Goal: Task Accomplishment & Management: Use online tool/utility

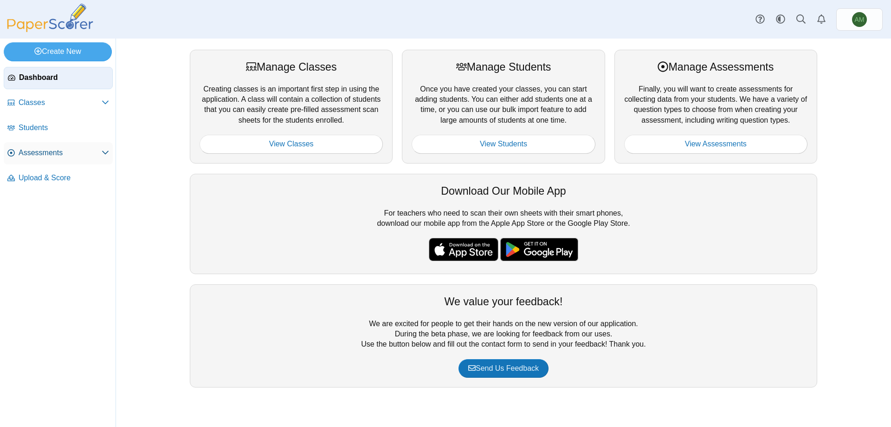
click at [80, 150] on span "Assessments" at bounding box center [60, 153] width 83 height 10
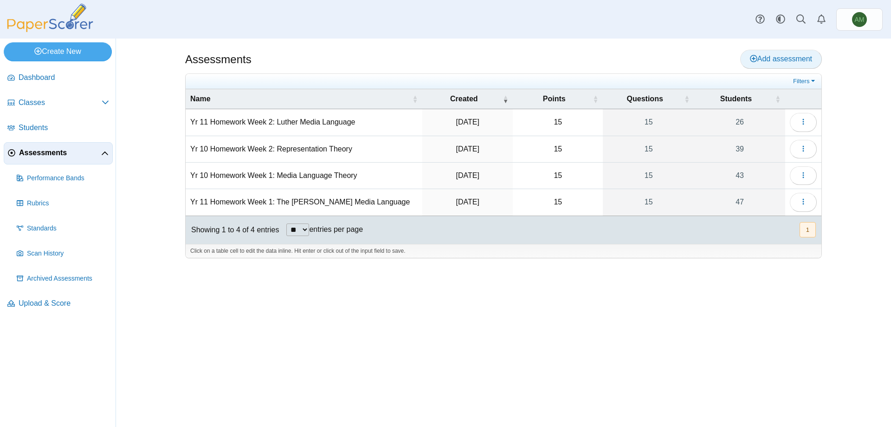
click at [809, 63] on span "Add assessment" at bounding box center [781, 59] width 62 height 8
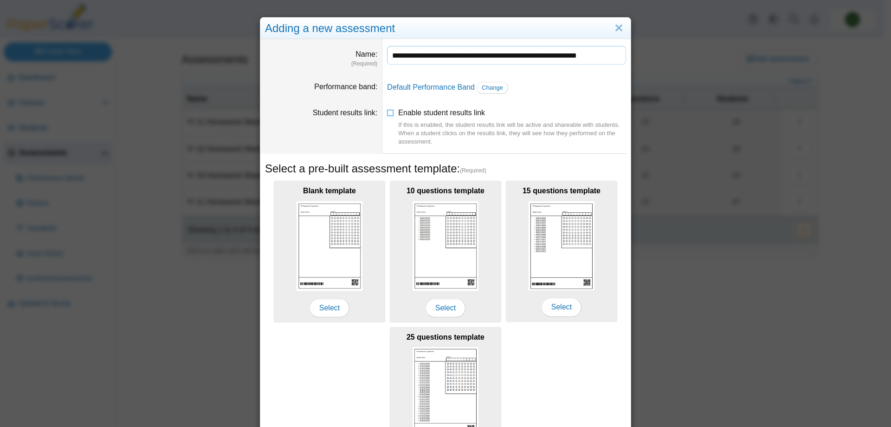
scroll to position [0, 6]
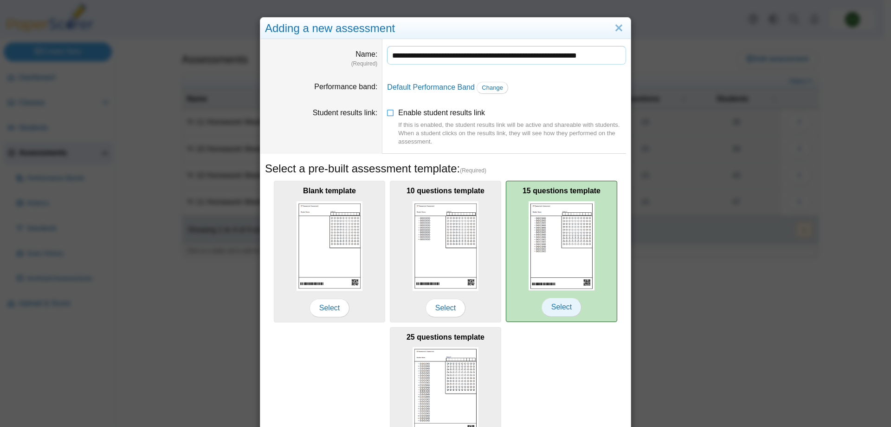
type input "**********"
click at [566, 307] on span "Select" at bounding box center [562, 307] width 40 height 19
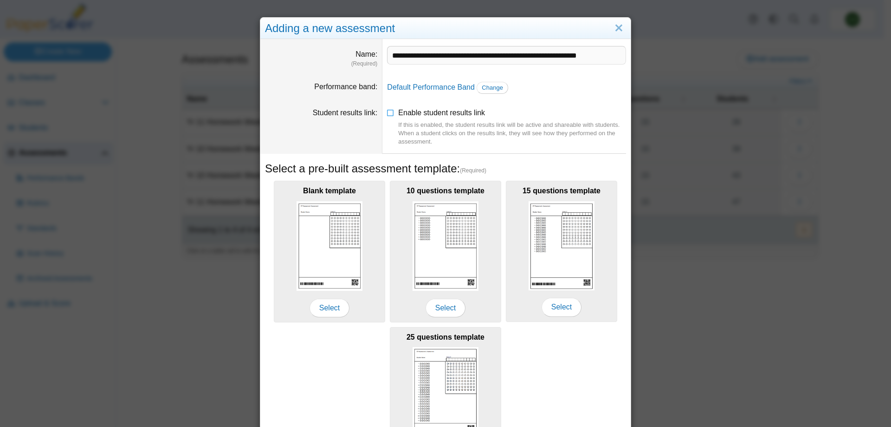
scroll to position [78, 0]
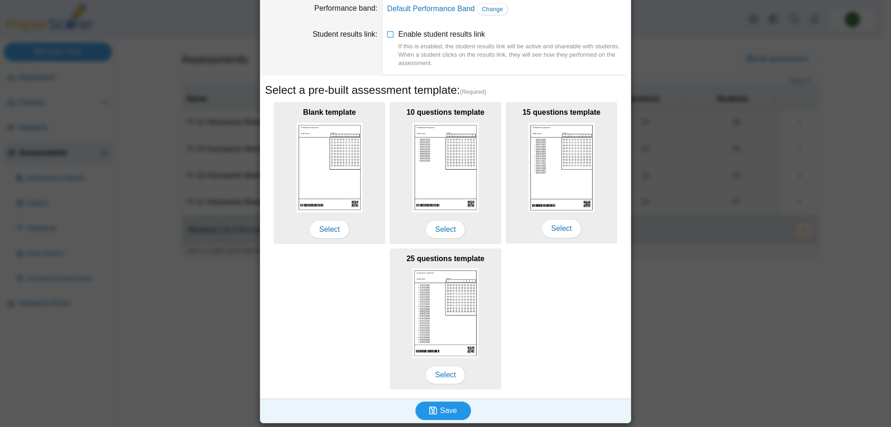
drag, startPoint x: 451, startPoint y: 403, endPoint x: 454, endPoint y: 393, distance: 10.6
click at [451, 404] on button "Save" at bounding box center [444, 410] width 56 height 19
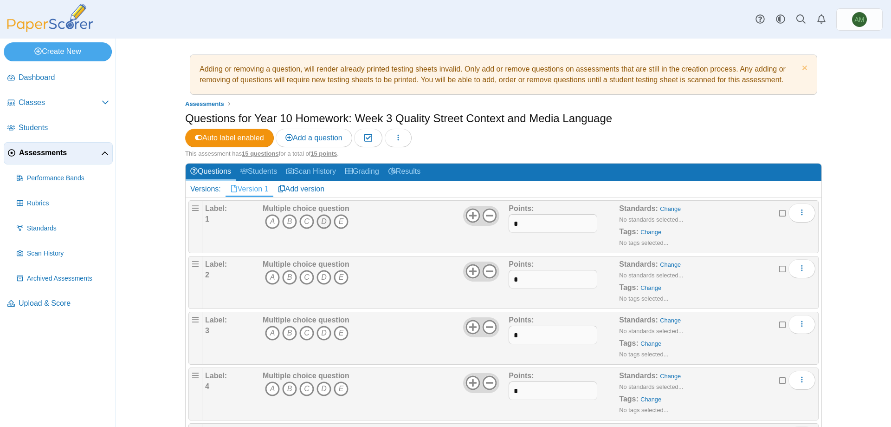
click at [326, 215] on icon "D" at bounding box center [324, 221] width 15 height 15
click at [310, 280] on icon "C" at bounding box center [306, 277] width 15 height 15
click at [304, 335] on icon "C" at bounding box center [306, 332] width 15 height 15
click at [266, 391] on icon "A" at bounding box center [272, 388] width 15 height 15
drag, startPoint x: 882, startPoint y: 122, endPoint x: 891, endPoint y: 138, distance: 19.1
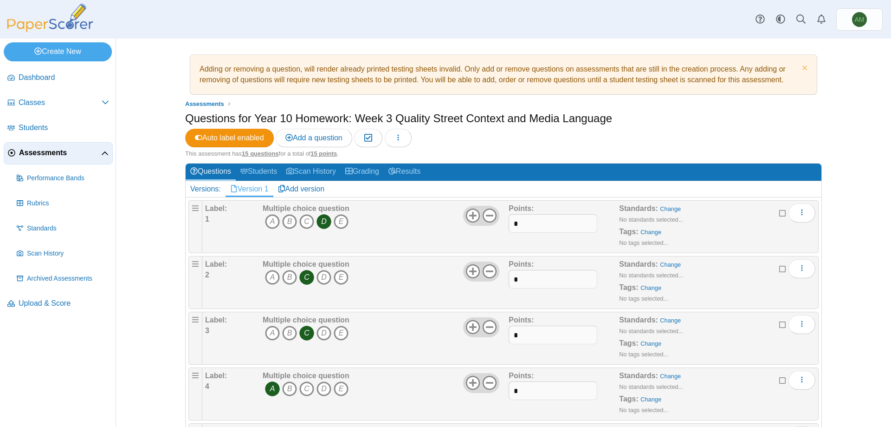
click at [884, 145] on div "Adding or removing a question, will render already printed testing sheets inval…" at bounding box center [503, 233] width 775 height 388
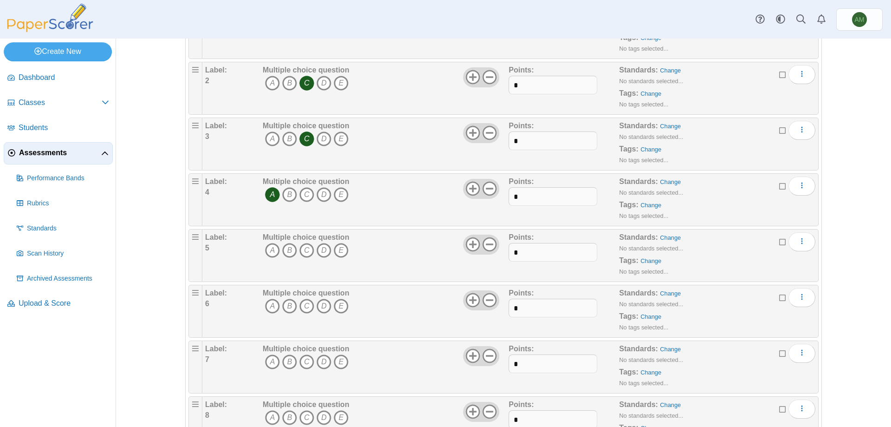
scroll to position [202, 0]
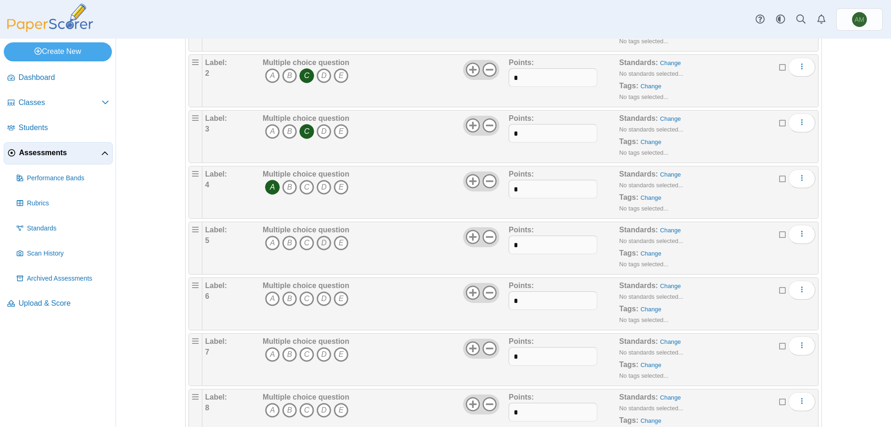
click at [323, 243] on icon "D" at bounding box center [324, 242] width 15 height 15
click at [293, 297] on icon "B" at bounding box center [289, 298] width 15 height 15
click at [282, 351] on icon "B" at bounding box center [289, 354] width 15 height 15
click at [299, 410] on icon "C" at bounding box center [306, 410] width 15 height 15
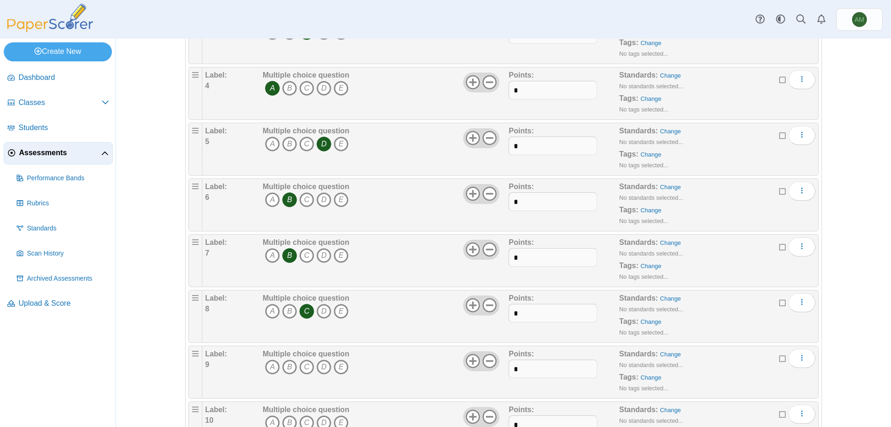
scroll to position [379, 0]
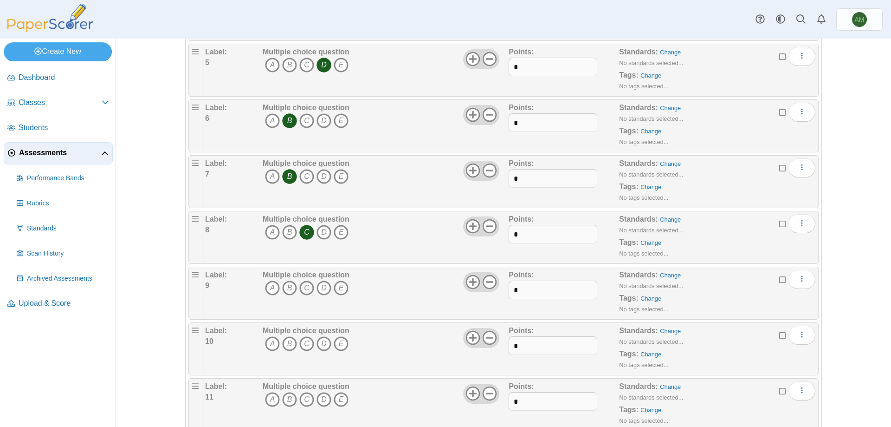
click at [303, 293] on icon "C" at bounding box center [306, 287] width 15 height 15
click at [288, 345] on icon "B" at bounding box center [289, 343] width 15 height 15
click at [319, 397] on icon "D" at bounding box center [324, 399] width 15 height 15
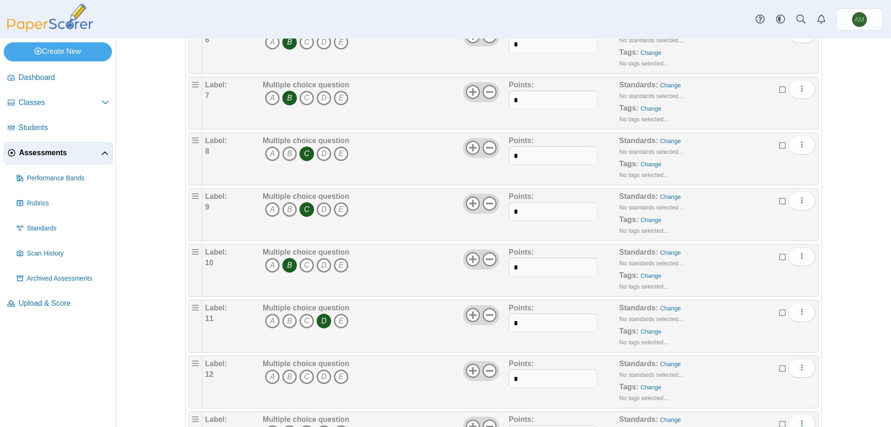
scroll to position [535, 0]
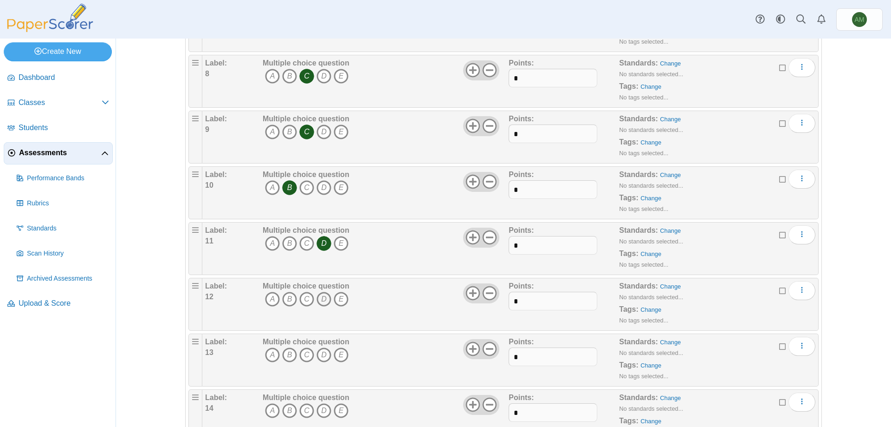
click at [322, 293] on icon "D" at bounding box center [324, 299] width 15 height 15
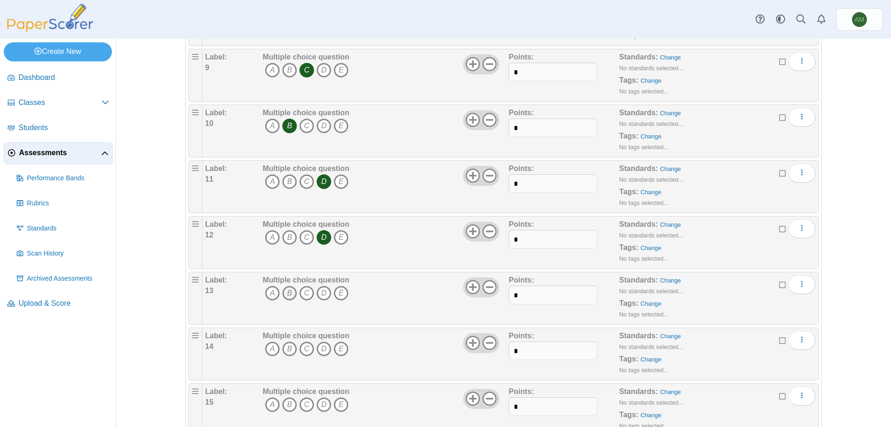
click at [289, 295] on icon "B" at bounding box center [289, 293] width 15 height 15
click at [271, 346] on icon "A" at bounding box center [272, 348] width 15 height 15
click at [282, 406] on icon "B" at bounding box center [289, 404] width 15 height 15
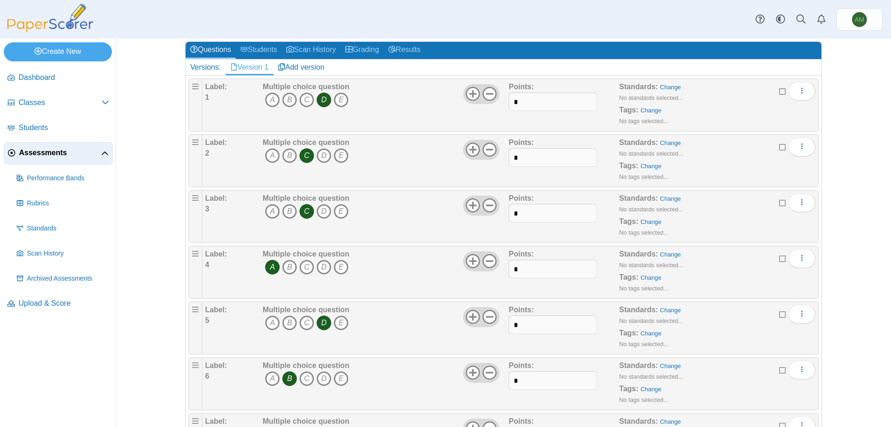
scroll to position [0, 0]
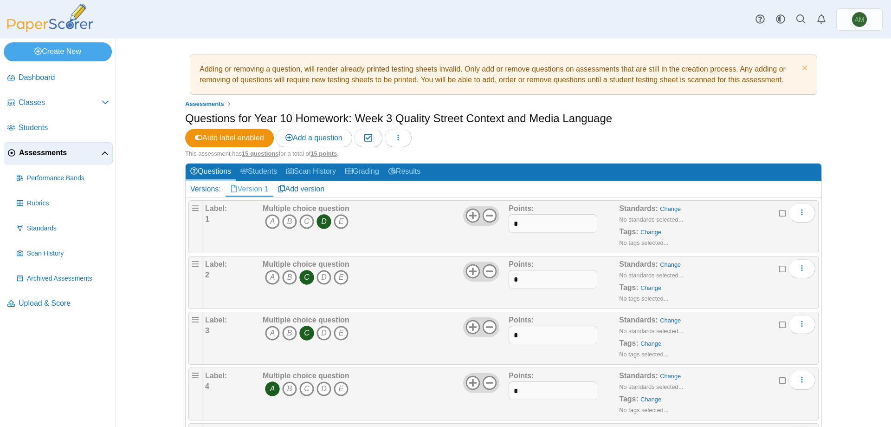
click at [51, 156] on span "Assessments" at bounding box center [60, 153] width 82 height 10
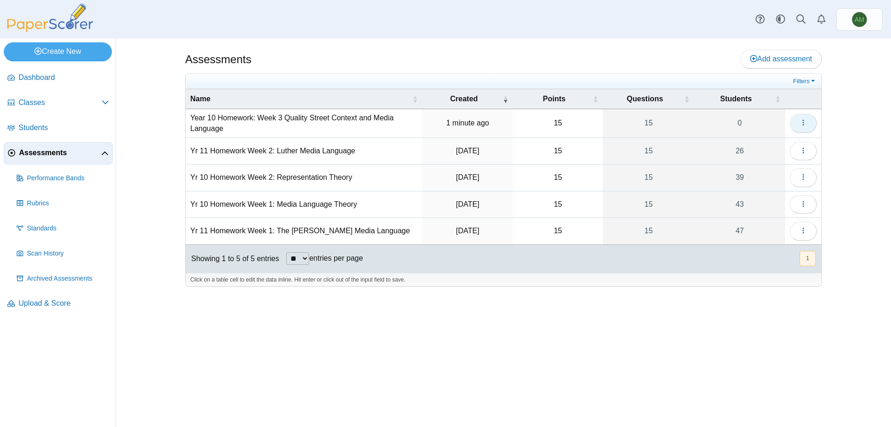
drag, startPoint x: 801, startPoint y: 137, endPoint x: 804, endPoint y: 130, distance: 8.4
click at [802, 135] on tbody "Year 10 Homework: Week 3 Quality Street Context and Media Language 1 minute ago…" at bounding box center [504, 176] width 636 height 135
click at [804, 129] on button "button" at bounding box center [803, 123] width 27 height 19
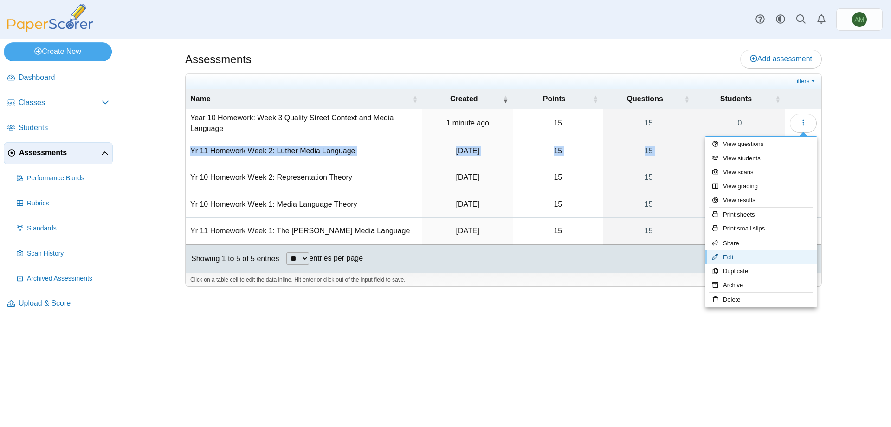
click at [754, 261] on link "Edit" at bounding box center [761, 257] width 111 height 14
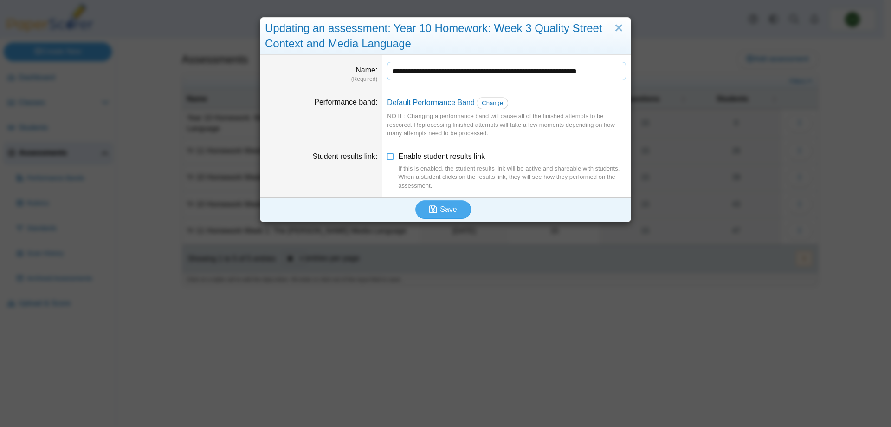
drag, startPoint x: 443, startPoint y: 71, endPoint x: 553, endPoint y: 35, distance: 115.7
click at [444, 72] on input "**********" at bounding box center [506, 71] width 239 height 19
type input "**********"
click at [416, 200] on button "Save" at bounding box center [444, 209] width 56 height 19
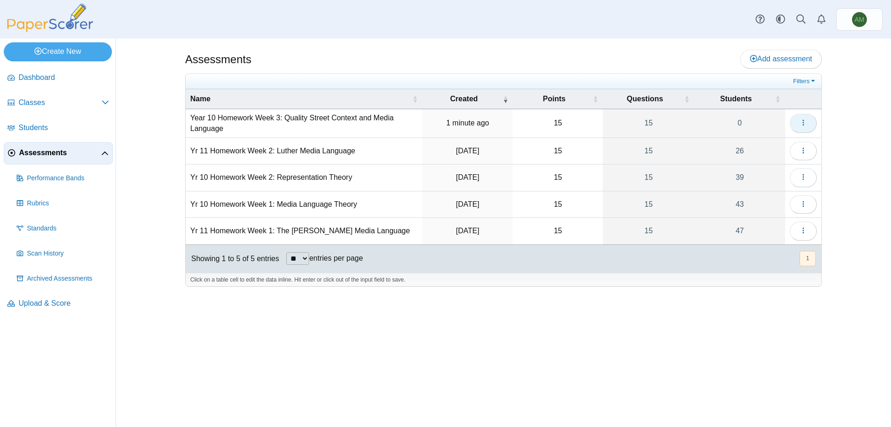
click at [806, 116] on button "button" at bounding box center [803, 123] width 27 height 19
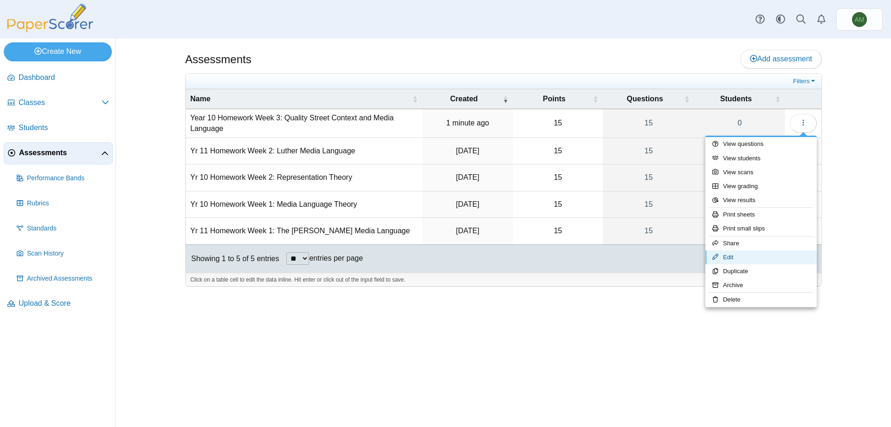
click at [739, 254] on link "Edit" at bounding box center [761, 257] width 111 height 14
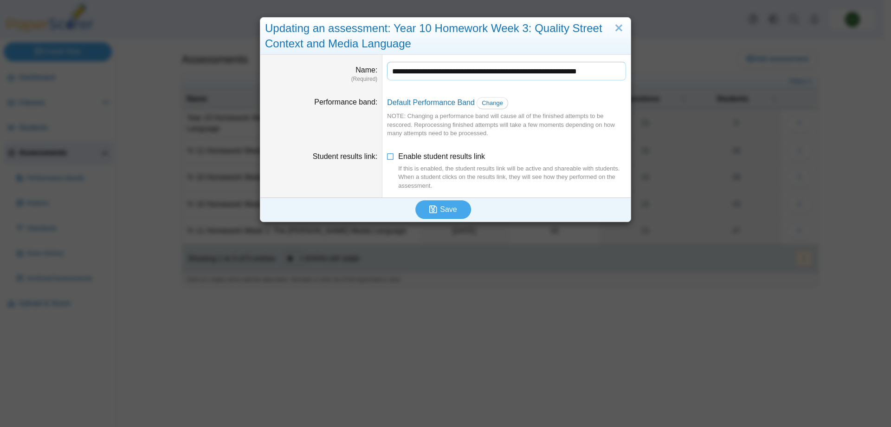
click at [398, 69] on input "**********" at bounding box center [506, 71] width 239 height 19
type input "**********"
click at [440, 208] on span "Save" at bounding box center [448, 209] width 17 height 8
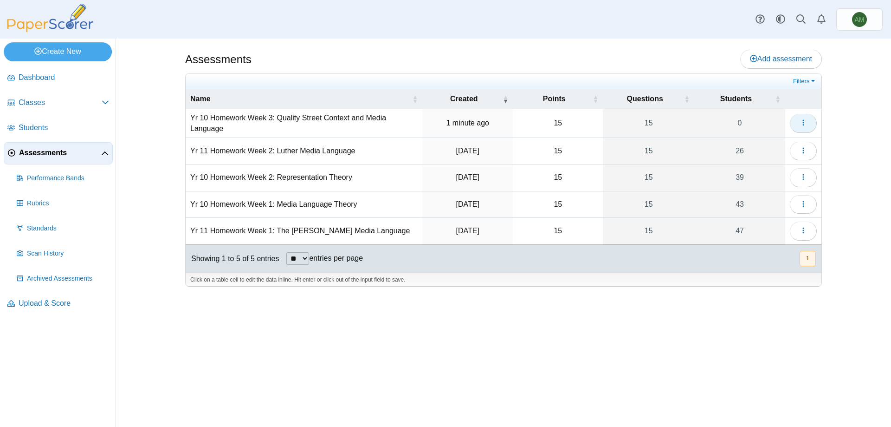
click at [791, 126] on button "button" at bounding box center [803, 123] width 27 height 19
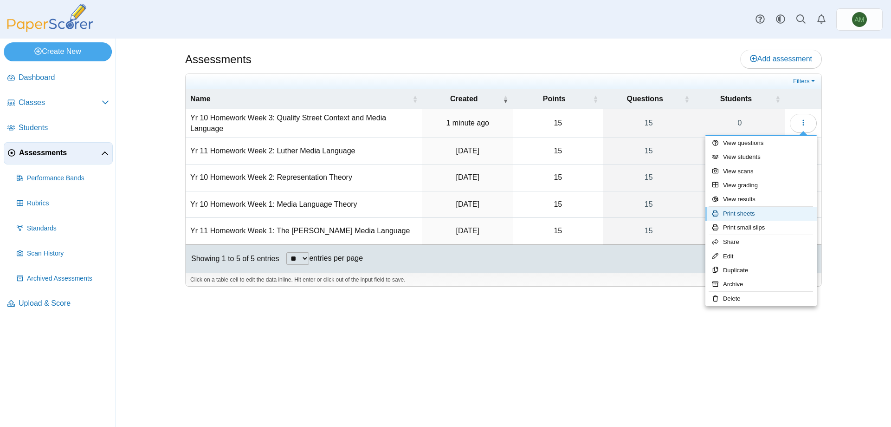
click at [767, 213] on link "Print sheets" at bounding box center [761, 214] width 111 height 14
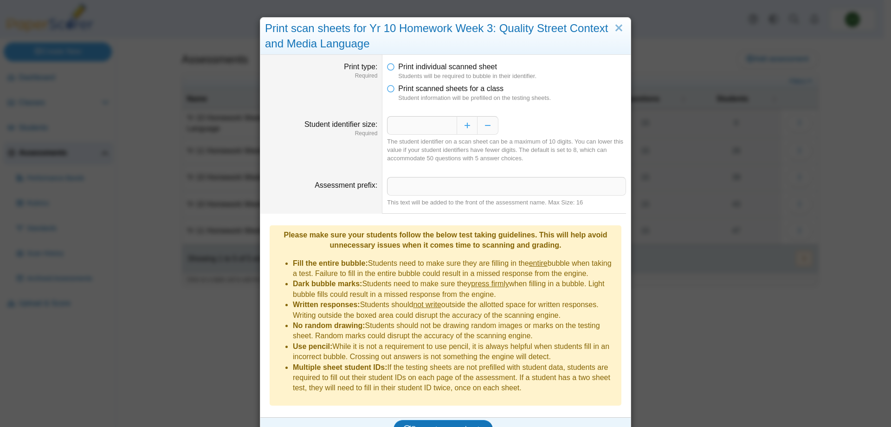
click at [471, 103] on dd "Print individual scanned sheet Students will be required to bubble in their ide…" at bounding box center [507, 82] width 248 height 54
click at [480, 98] on dfn "Student information will be prefilled on the testing sheets." at bounding box center [512, 98] width 228 height 8
click at [389, 90] on icon at bounding box center [390, 87] width 7 height 7
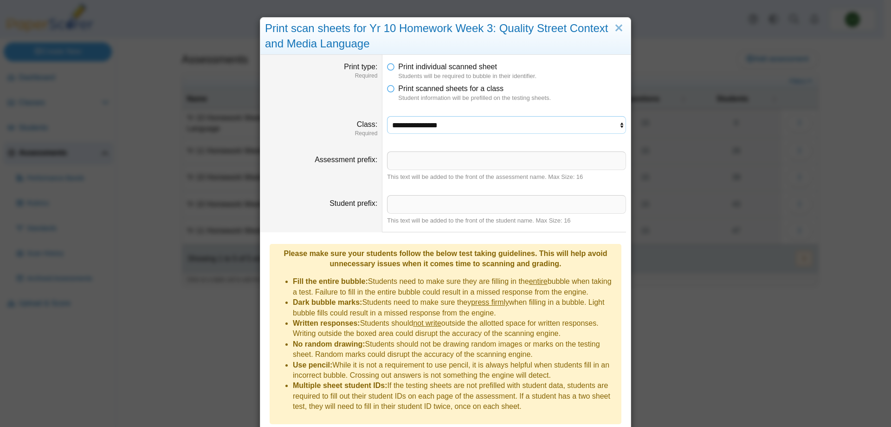
click at [479, 123] on select "**********" at bounding box center [506, 125] width 239 height 18
click at [387, 116] on select "**********" at bounding box center [506, 125] width 239 height 18
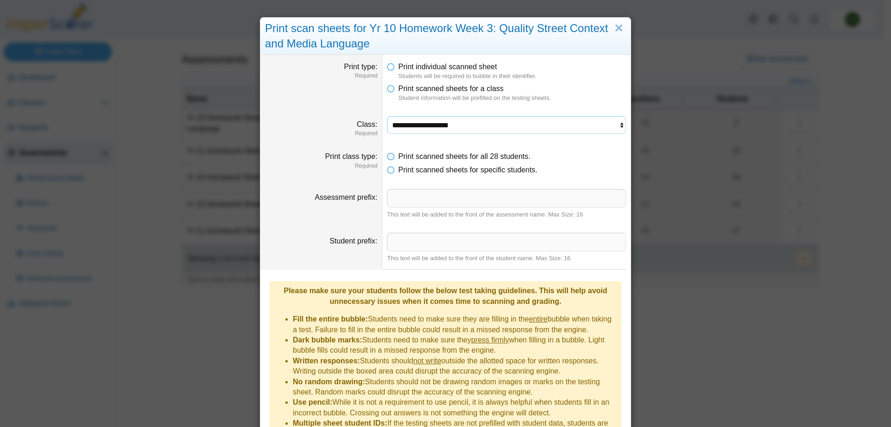
scroll to position [61, 0]
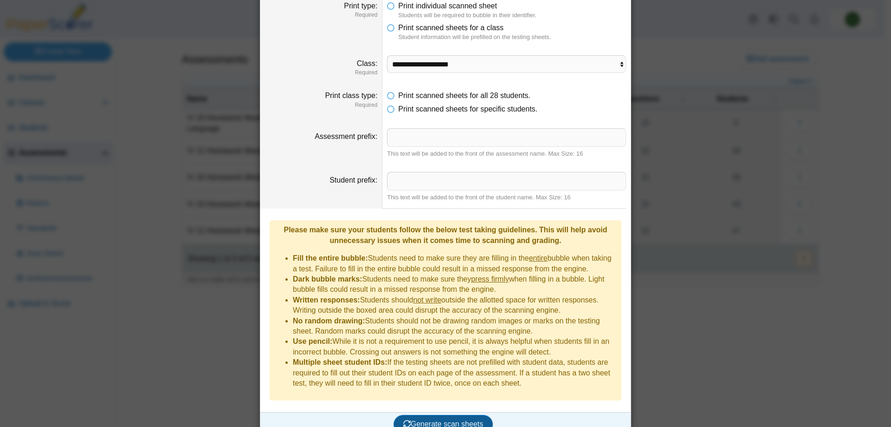
click at [438, 420] on span "Generate scan sheets" at bounding box center [443, 424] width 80 height 8
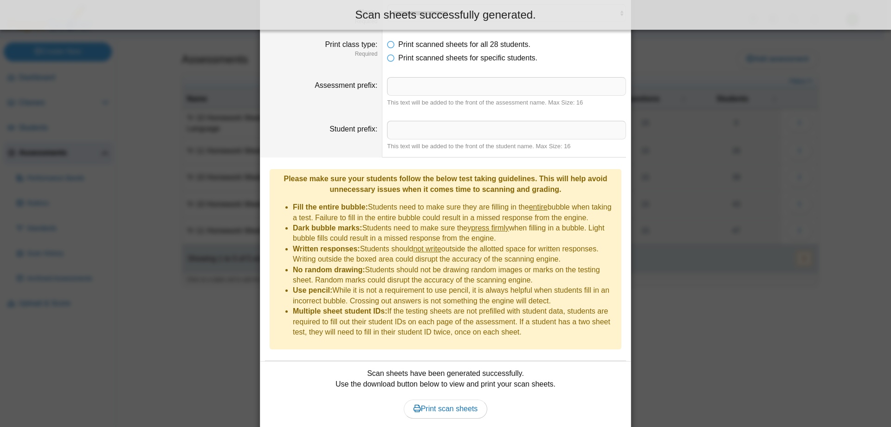
scroll to position [136, 0]
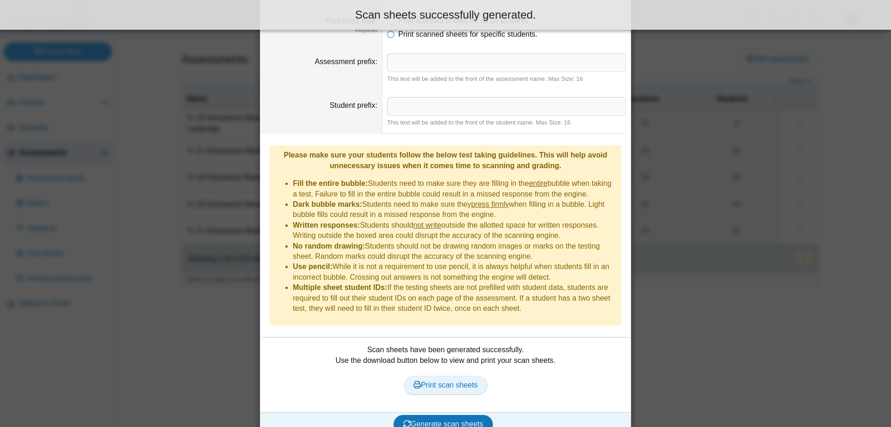
click at [470, 376] on link "Print scan sheets" at bounding box center [446, 385] width 84 height 19
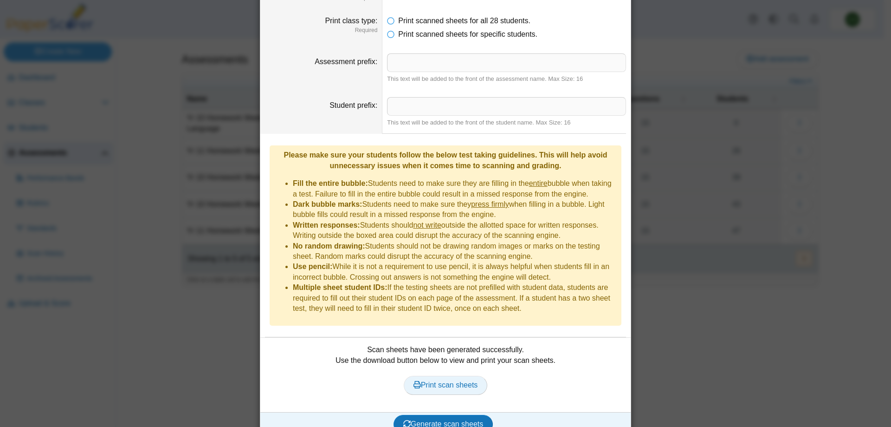
scroll to position [13, 0]
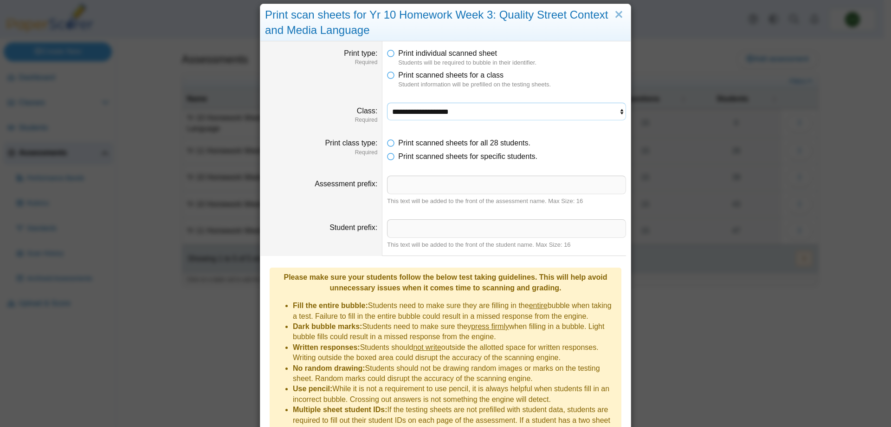
click at [531, 119] on select "**********" at bounding box center [506, 112] width 239 height 18
select select "**********"
click at [387, 103] on select "**********" at bounding box center [506, 112] width 239 height 18
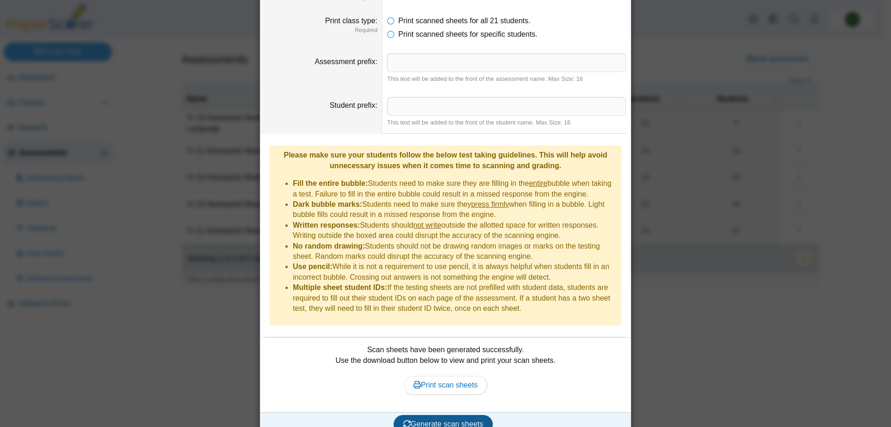
click at [460, 420] on span "Generate scan sheets" at bounding box center [443, 424] width 80 height 8
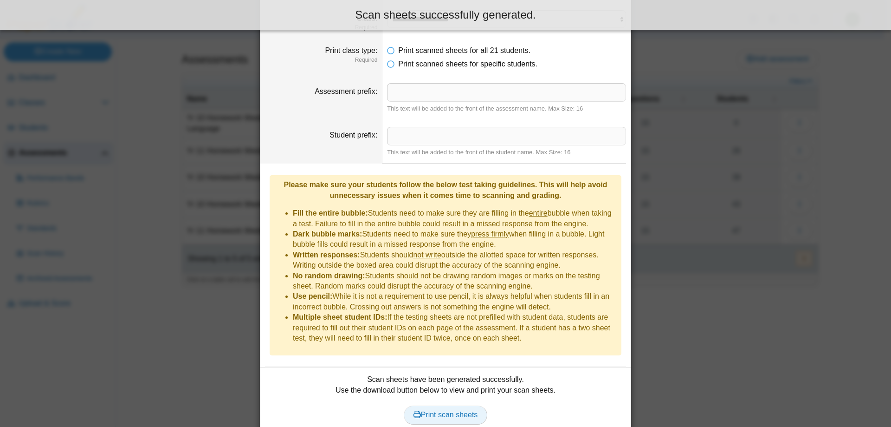
click at [459, 405] on link "Print scan sheets" at bounding box center [446, 414] width 84 height 19
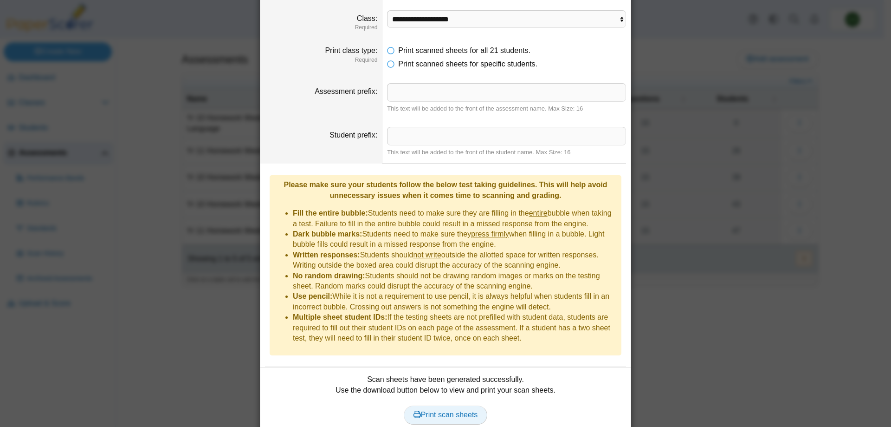
scroll to position [0, 0]
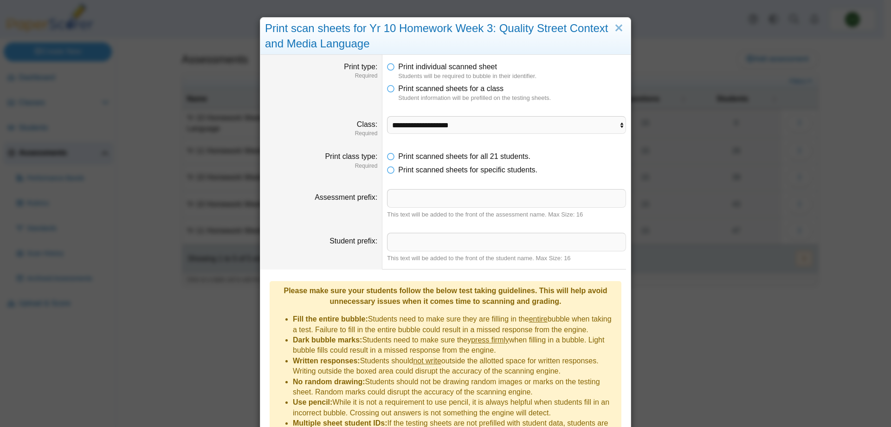
click at [608, 24] on div "Print scan sheets for Yr 10 Homework Week 3: Quality Street Context and Media L…" at bounding box center [445, 36] width 371 height 37
click at [612, 28] on link "Close" at bounding box center [619, 28] width 14 height 16
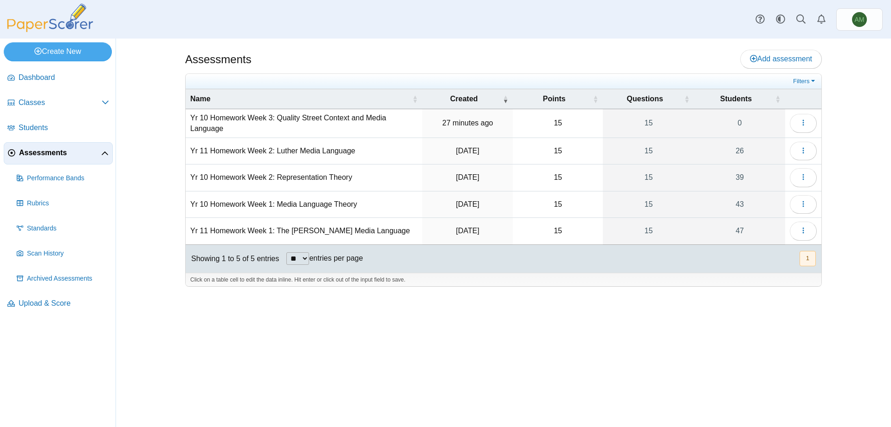
click at [371, 151] on td "Yr 11 Homework Week 2: Luther Media Language" at bounding box center [304, 151] width 237 height 26
drag, startPoint x: 371, startPoint y: 151, endPoint x: 202, endPoint y: 132, distance: 171.0
click at [202, 132] on tbody "**********" at bounding box center [504, 176] width 636 height 135
click at [192, 134] on td "Yr 10 Homework Week 3: Quality Street Context and Media Language" at bounding box center [304, 123] width 237 height 29
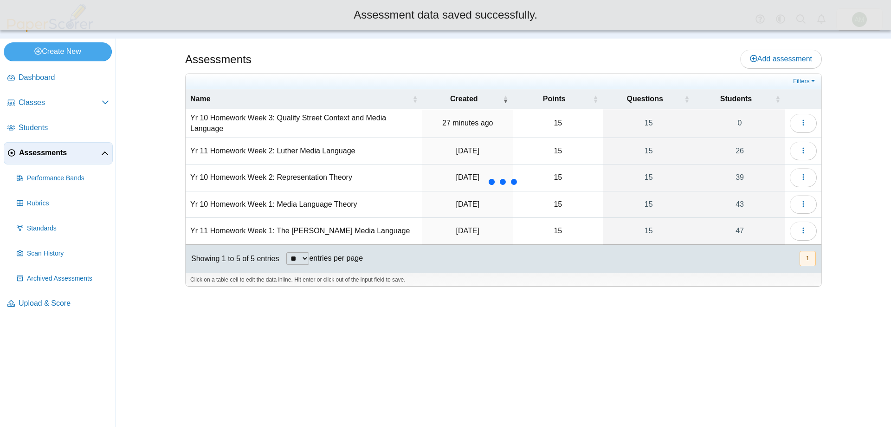
click at [347, 234] on td "Yr 11 Homework Week 1: The Sweeney Media Language" at bounding box center [304, 231] width 237 height 26
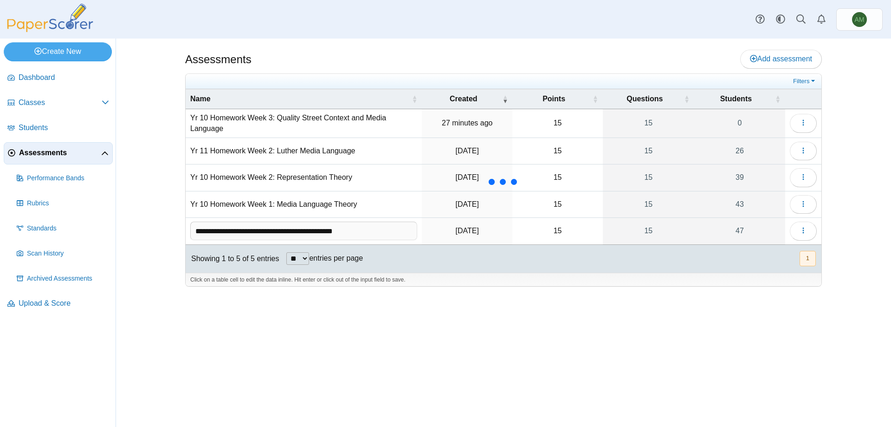
drag, startPoint x: 395, startPoint y: 228, endPoint x: 183, endPoint y: 223, distance: 212.2
click at [183, 223] on div "Assessments Add assessment 15 0" at bounding box center [504, 233] width 696 height 388
click at [562, 371] on div "Assessments Add assessment 15 0" at bounding box center [504, 233] width 696 height 388
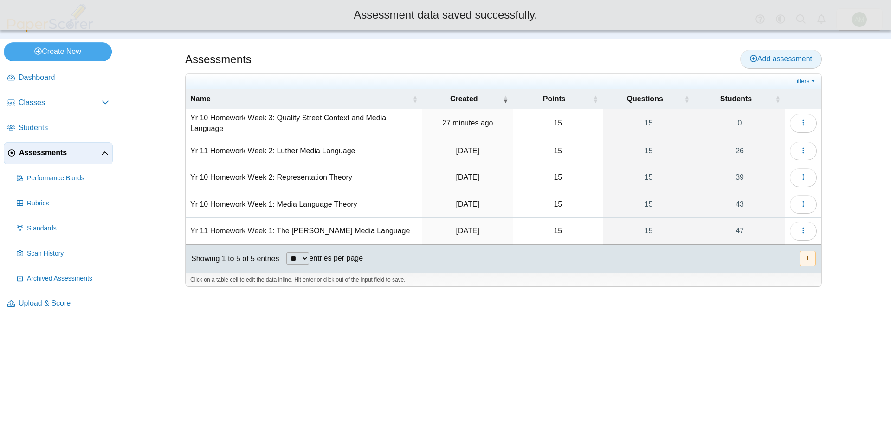
click at [814, 61] on link "Add assessment" at bounding box center [782, 59] width 82 height 19
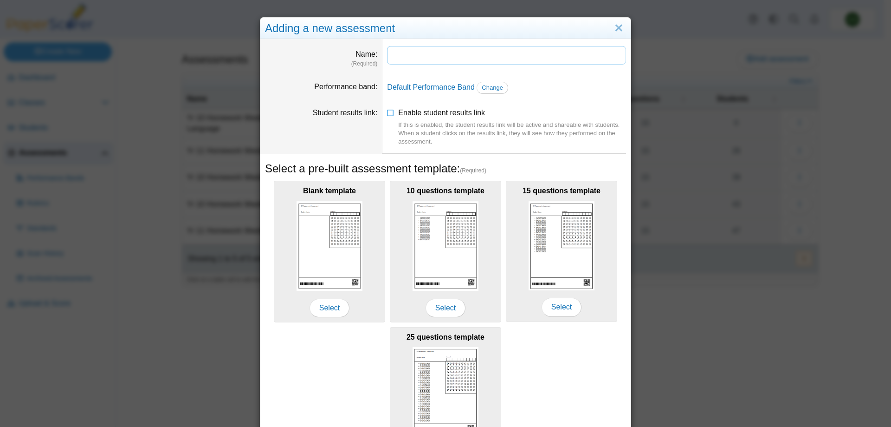
paste input "**********"
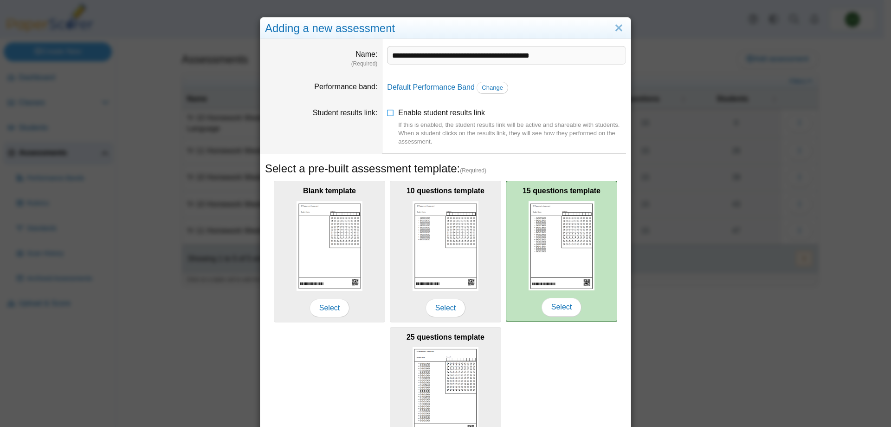
click at [581, 269] on img at bounding box center [562, 245] width 66 height 89
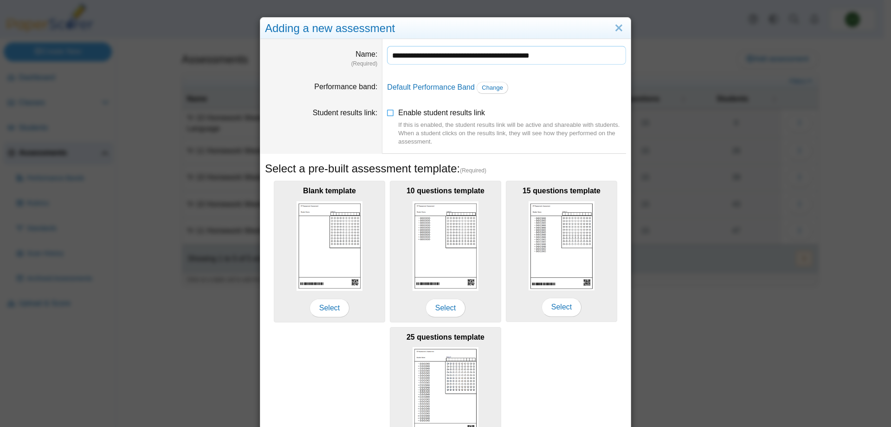
drag, startPoint x: 469, startPoint y: 57, endPoint x: 484, endPoint y: 44, distance: 19.7
click at [468, 57] on input "**********" at bounding box center [506, 55] width 239 height 19
type input "**********"
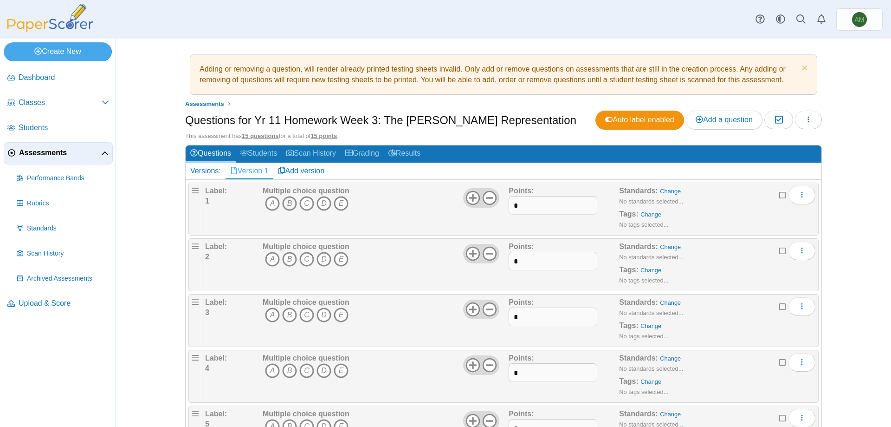
click at [292, 204] on icon "B" at bounding box center [289, 203] width 15 height 15
click at [268, 262] on icon "A" at bounding box center [272, 259] width 15 height 15
click at [284, 315] on icon "B" at bounding box center [289, 314] width 15 height 15
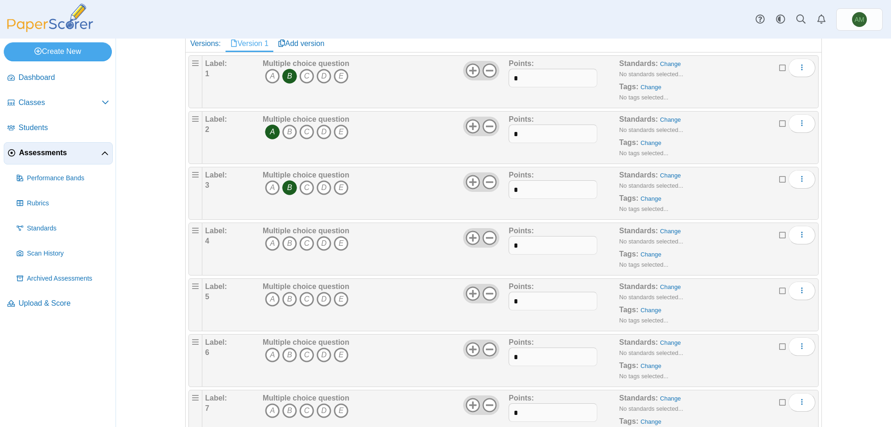
scroll to position [130, 0]
click at [305, 240] on icon "C" at bounding box center [306, 241] width 15 height 15
click at [289, 299] on icon "B" at bounding box center [289, 296] width 15 height 15
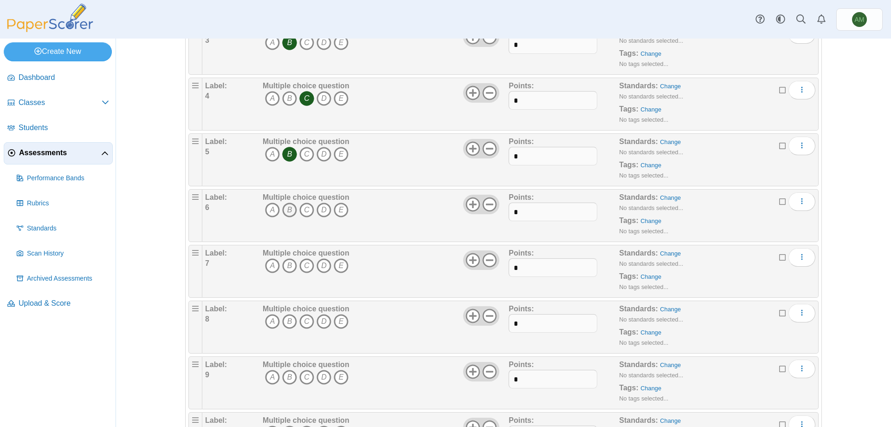
click at [282, 211] on icon "B" at bounding box center [289, 209] width 15 height 15
click at [267, 266] on icon "A" at bounding box center [272, 265] width 15 height 15
click at [282, 327] on icon "B" at bounding box center [289, 321] width 15 height 15
click at [284, 373] on icon "B" at bounding box center [289, 377] width 15 height 15
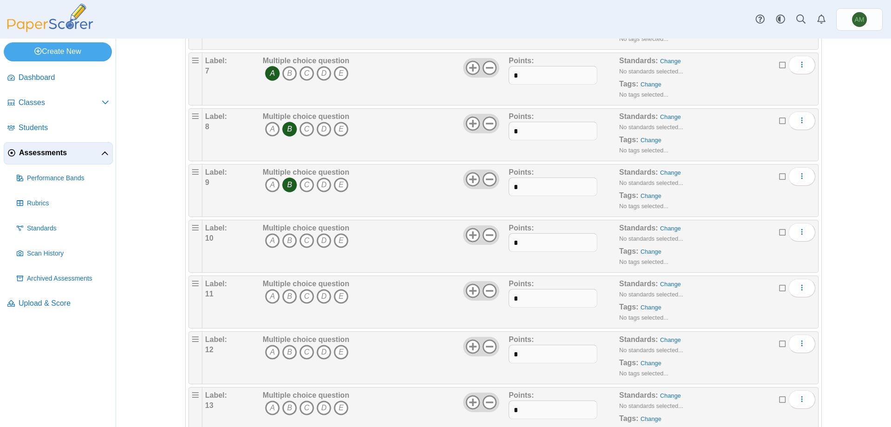
scroll to position [469, 0]
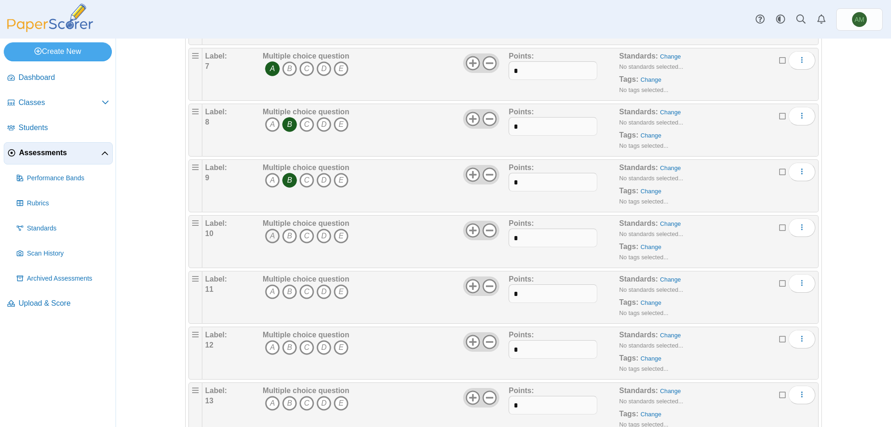
click at [271, 228] on icon "A" at bounding box center [272, 235] width 15 height 15
click at [293, 288] on icon "B" at bounding box center [289, 291] width 15 height 15
click at [292, 343] on icon "B" at bounding box center [289, 347] width 15 height 15
click at [287, 403] on icon "B" at bounding box center [289, 403] width 15 height 15
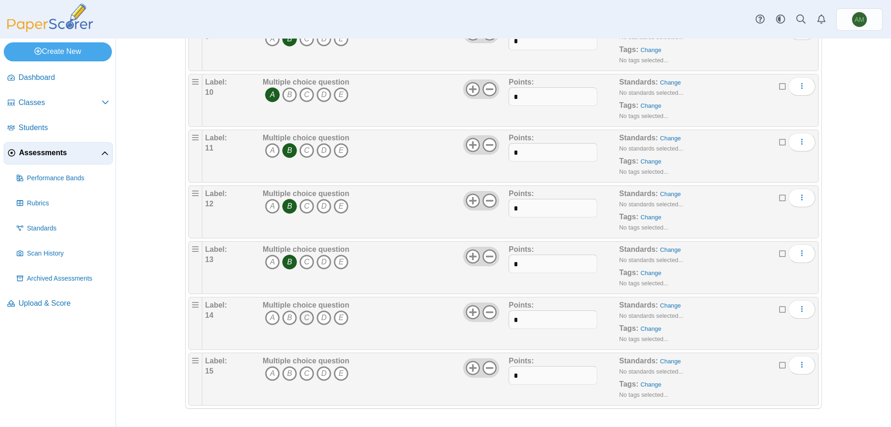
click at [299, 320] on icon "C" at bounding box center [306, 317] width 15 height 15
click at [286, 374] on icon "B" at bounding box center [289, 373] width 15 height 15
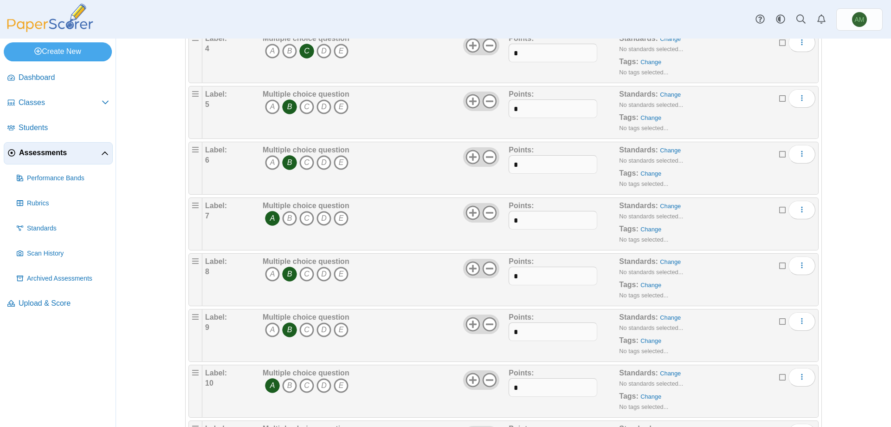
scroll to position [0, 0]
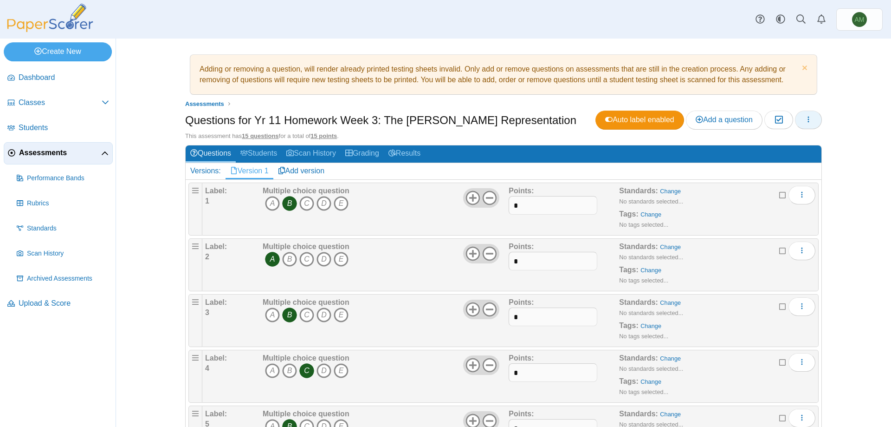
click at [811, 121] on button "button" at bounding box center [808, 120] width 27 height 19
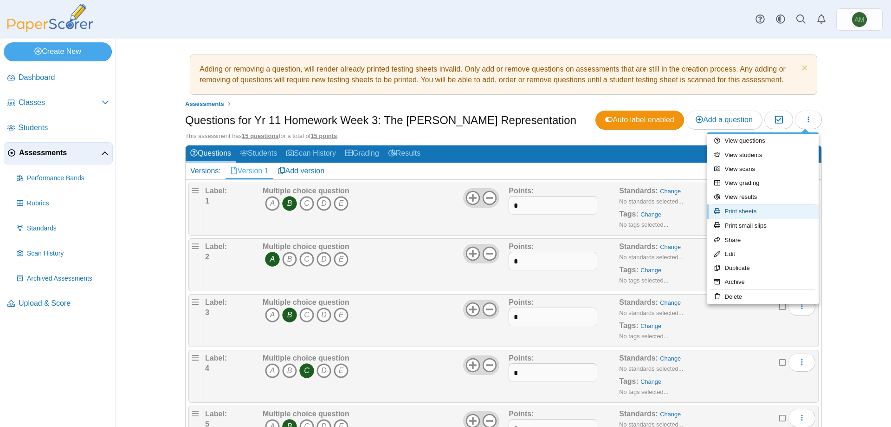
click at [773, 210] on link "Print sheets" at bounding box center [763, 211] width 111 height 14
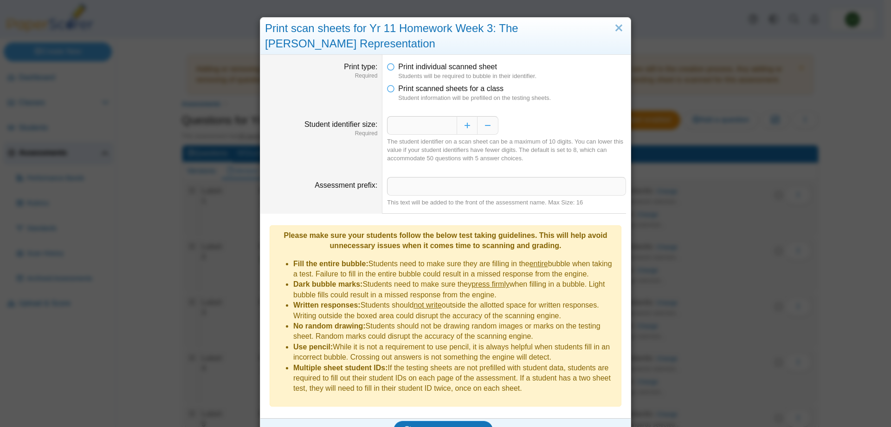
click at [488, 95] on dfn "Student information will be prefilled on the testing sheets." at bounding box center [512, 98] width 228 height 8
click at [391, 86] on li "Print scanned sheets for a class Student information will be prefilled on the t…" at bounding box center [506, 93] width 239 height 19
click at [392, 87] on li "Print scanned sheets for a class Student information will be prefilled on the t…" at bounding box center [506, 93] width 239 height 19
click at [392, 89] on li "Print scanned sheets for a class Student information will be prefilled on the t…" at bounding box center [506, 93] width 239 height 19
click at [387, 90] on icon at bounding box center [390, 87] width 7 height 7
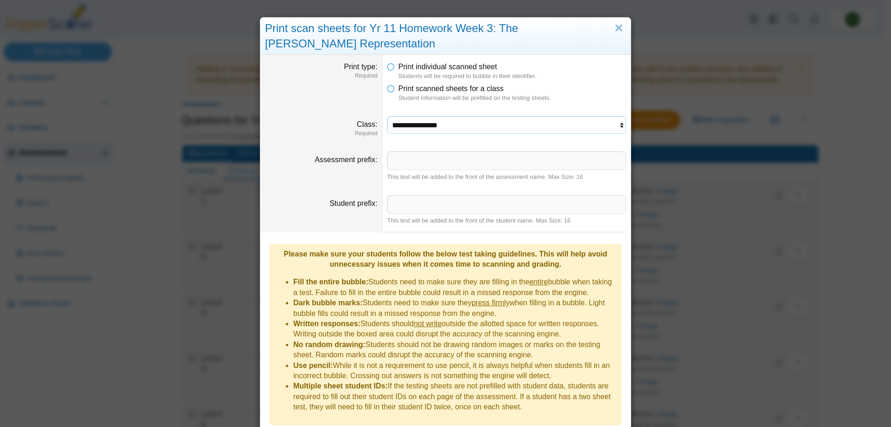
click at [477, 124] on select "**********" at bounding box center [506, 125] width 239 height 18
click at [387, 116] on select "**********" at bounding box center [506, 125] width 239 height 18
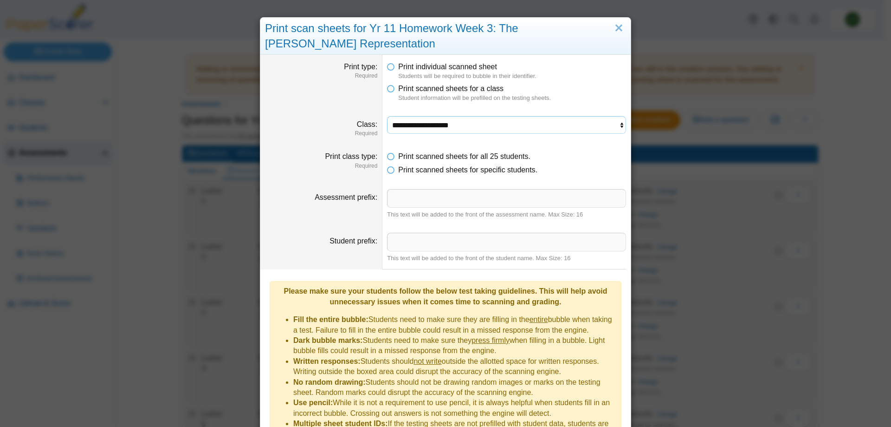
scroll to position [62, 0]
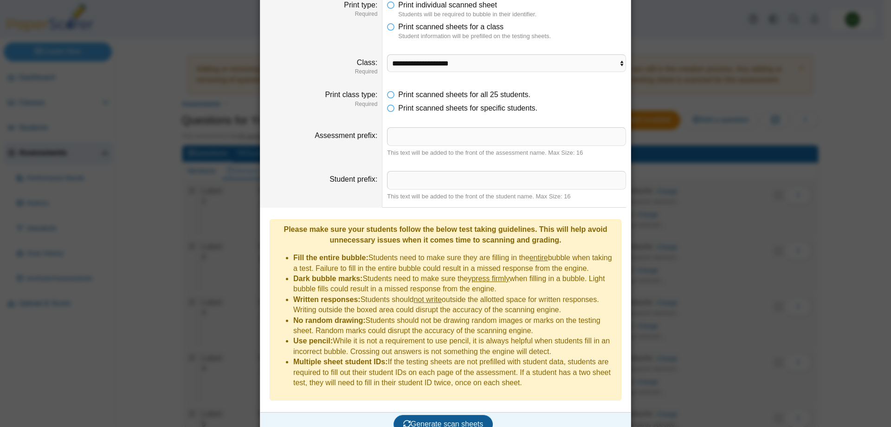
click at [482, 415] on button "Generate scan sheets" at bounding box center [444, 424] width 100 height 19
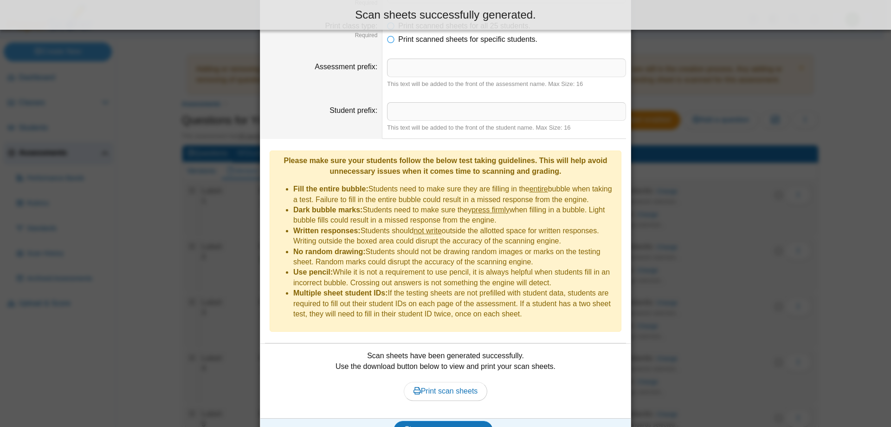
scroll to position [137, 0]
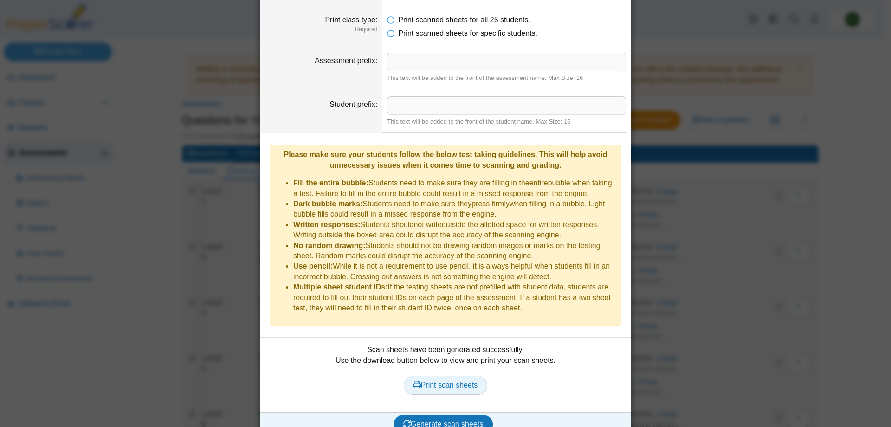
click at [473, 381] on span "Print scan sheets" at bounding box center [446, 385] width 65 height 8
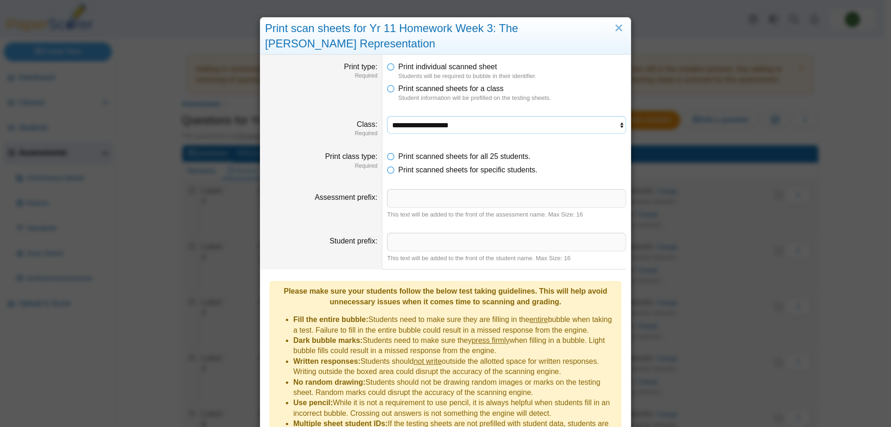
click at [502, 133] on select "**********" at bounding box center [506, 125] width 239 height 18
select select "**********"
click at [387, 116] on select "**********" at bounding box center [506, 125] width 239 height 18
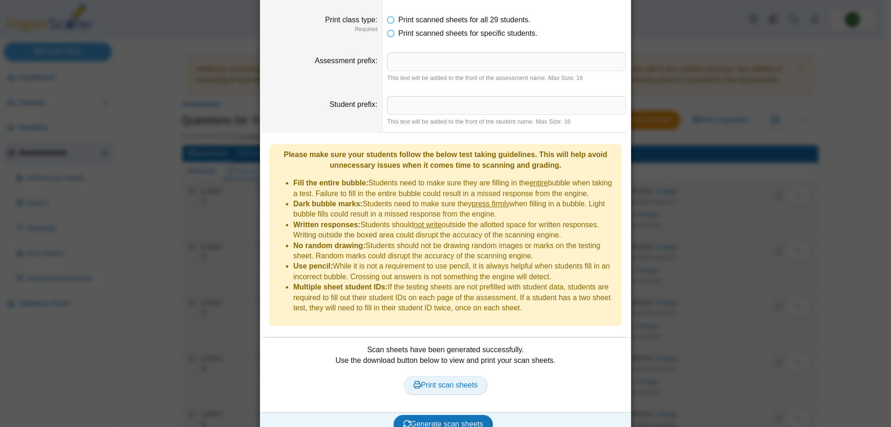
click at [449, 376] on link "Print scan sheets" at bounding box center [446, 385] width 84 height 19
click at [467, 415] on button "Generate scan sheets" at bounding box center [444, 424] width 100 height 19
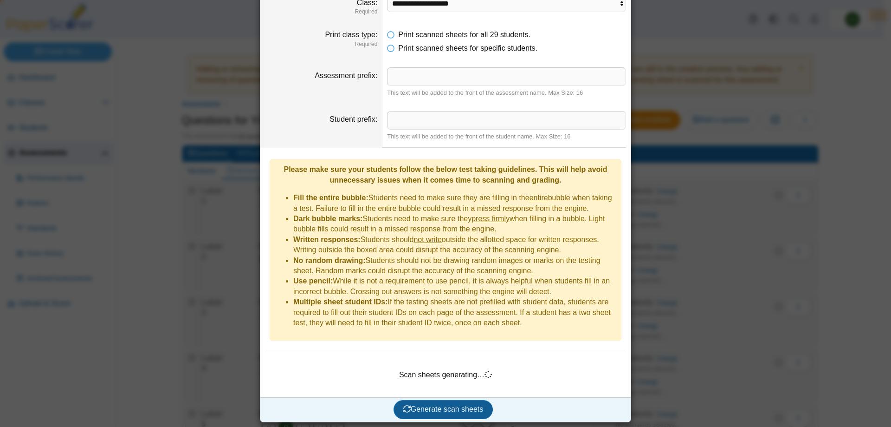
scroll to position [107, 0]
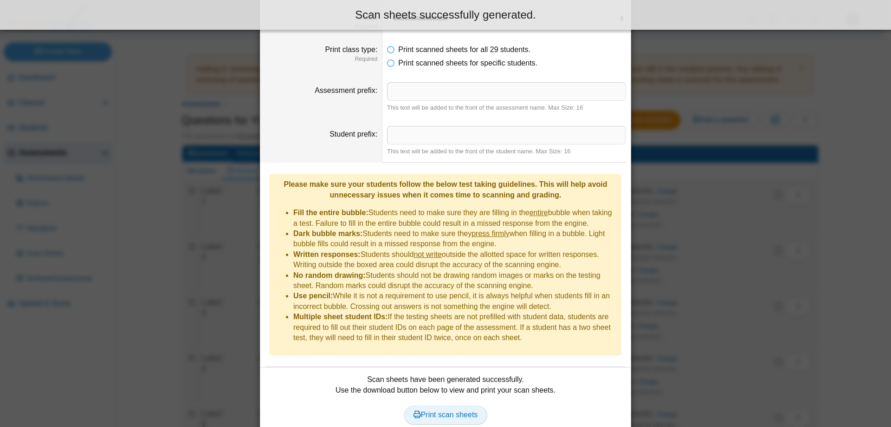
click at [464, 410] on span "Print scan sheets" at bounding box center [446, 414] width 65 height 8
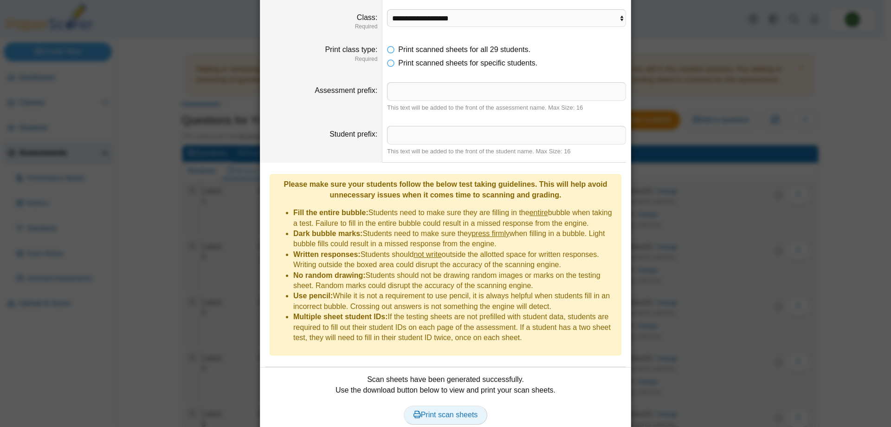
scroll to position [0, 0]
